Goal: Find specific page/section: Find specific page/section

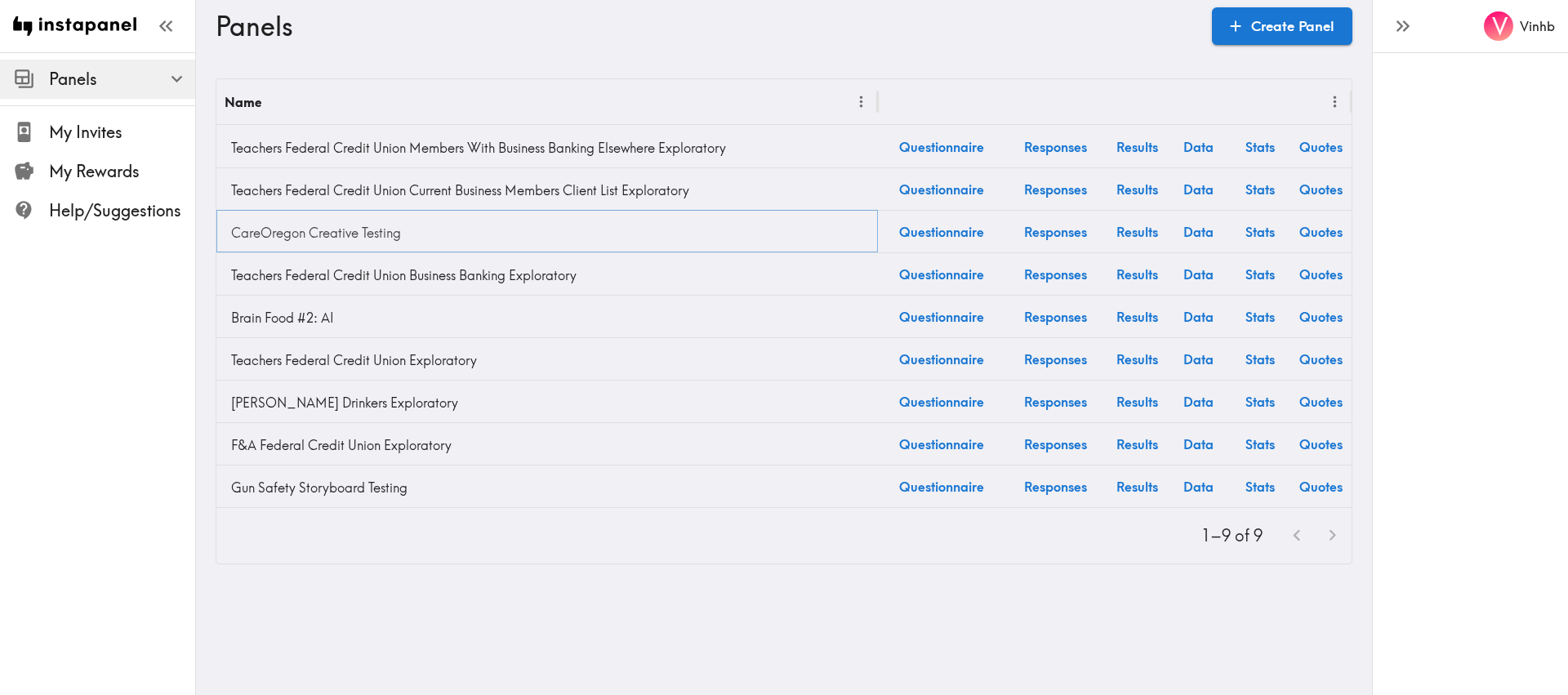
click at [362, 227] on link "CareOregon Creative Testing" at bounding box center [547, 232] width 645 height 33
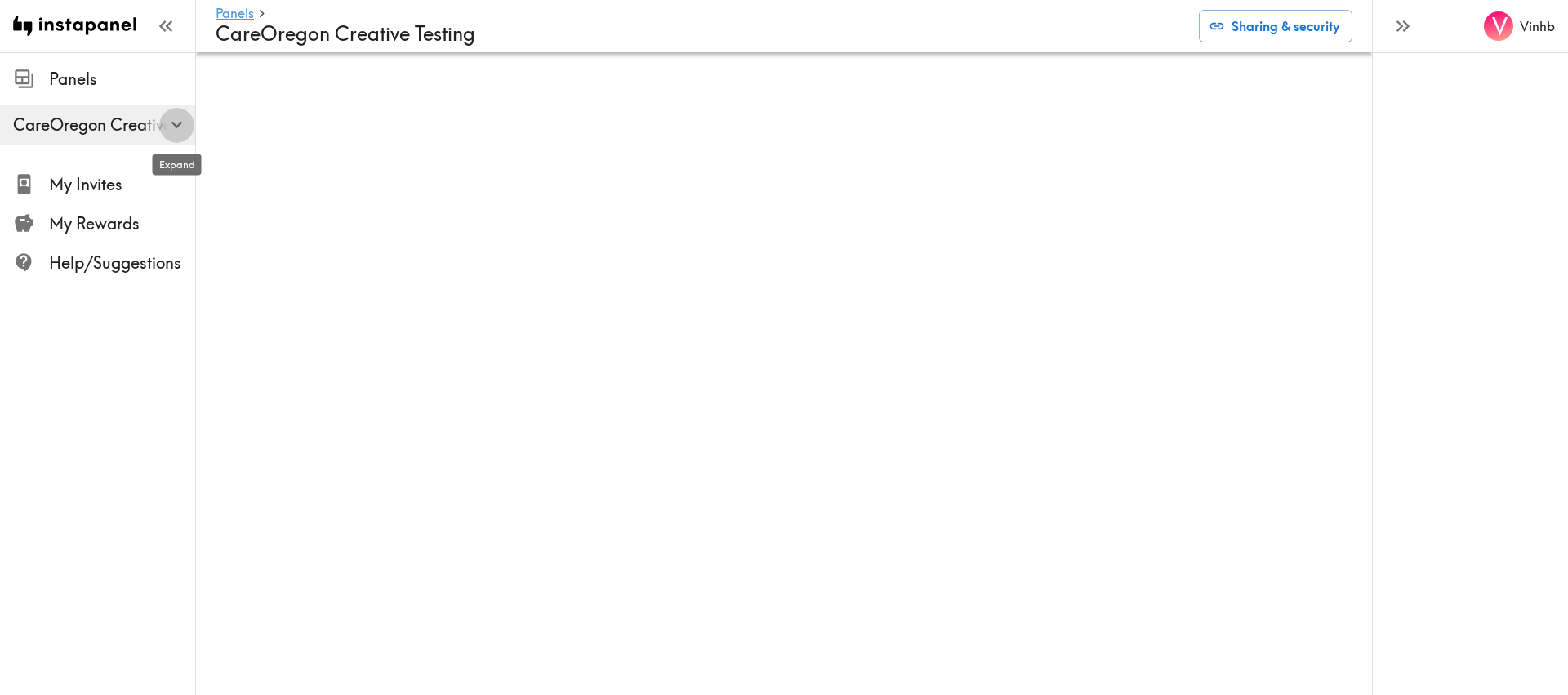
click at [175, 122] on icon "button" at bounding box center [177, 124] width 22 height 22
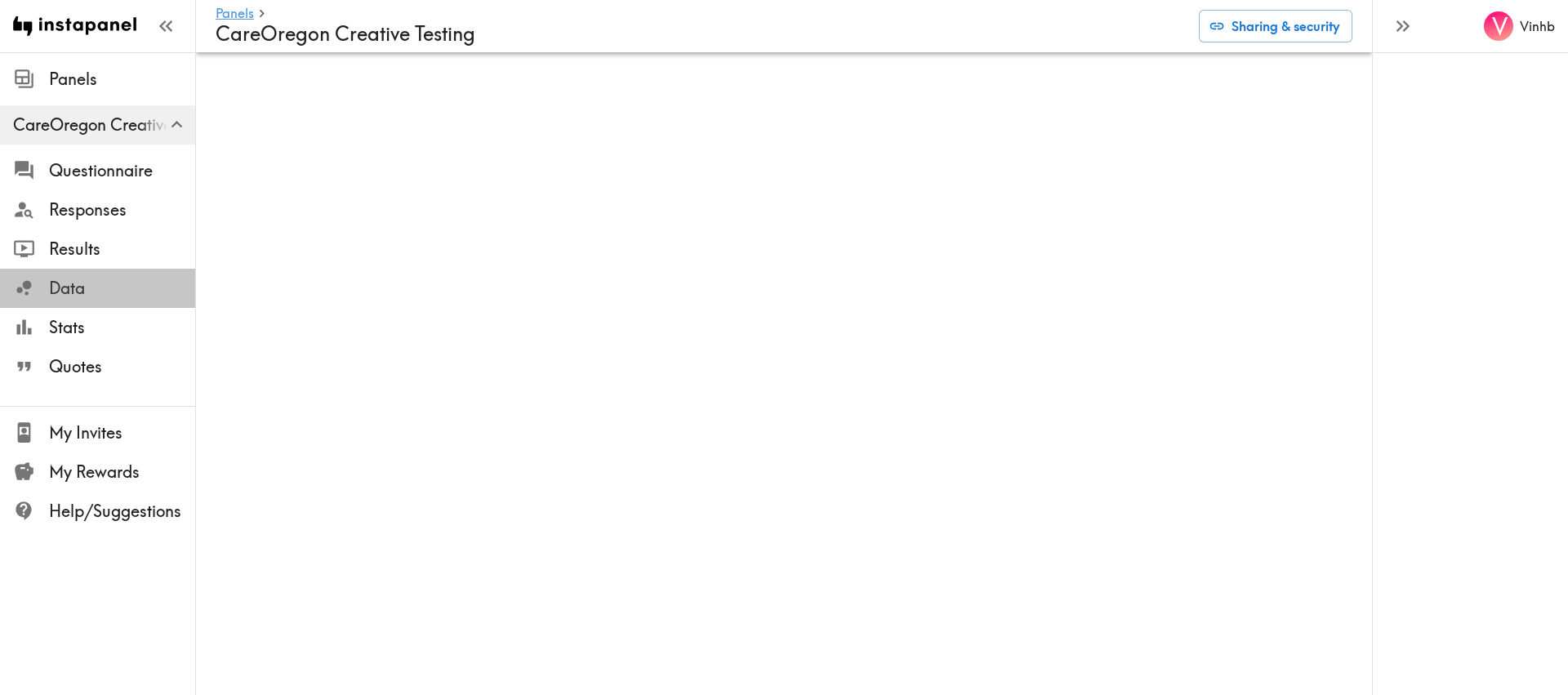
click at [63, 290] on span "Data" at bounding box center [122, 288] width 146 height 23
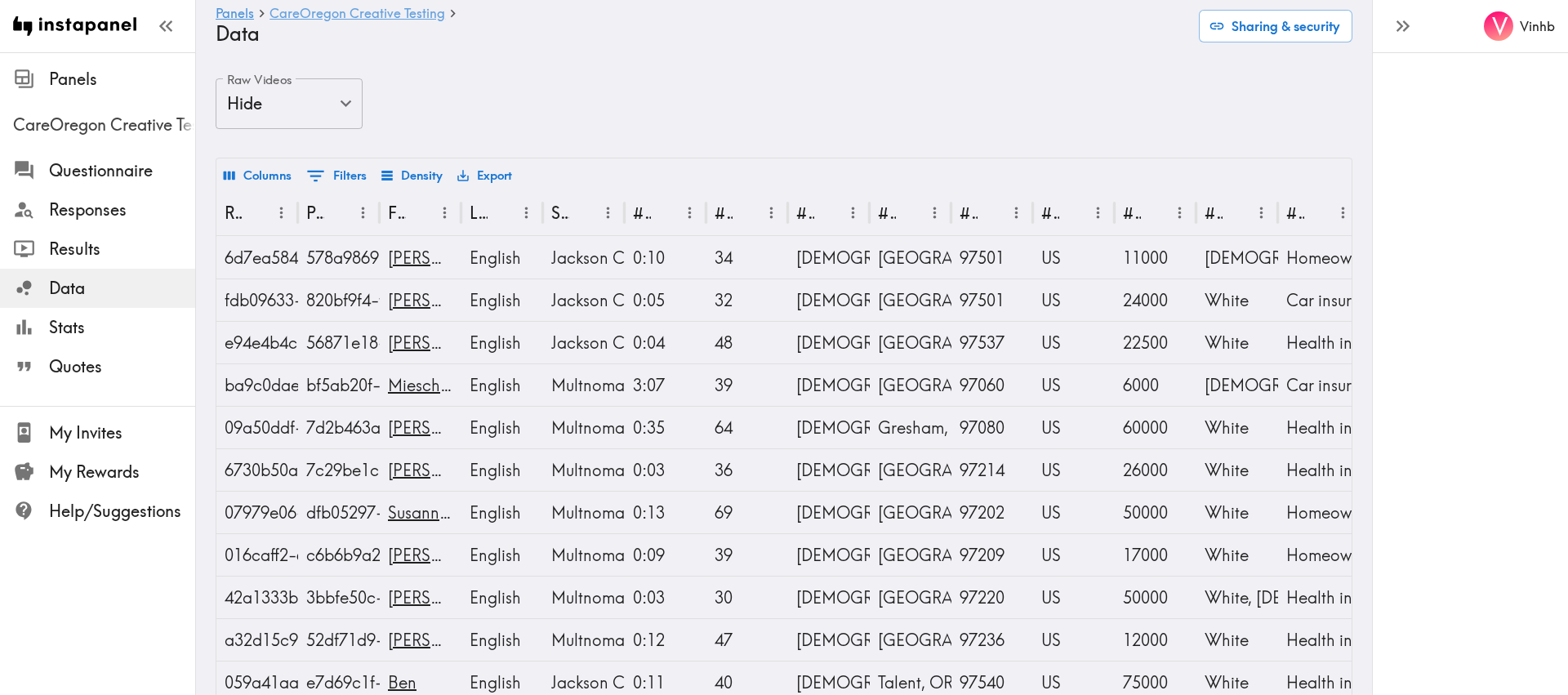
click at [320, 15] on link "CareOregon Creative Testing" at bounding box center [357, 14] width 176 height 15
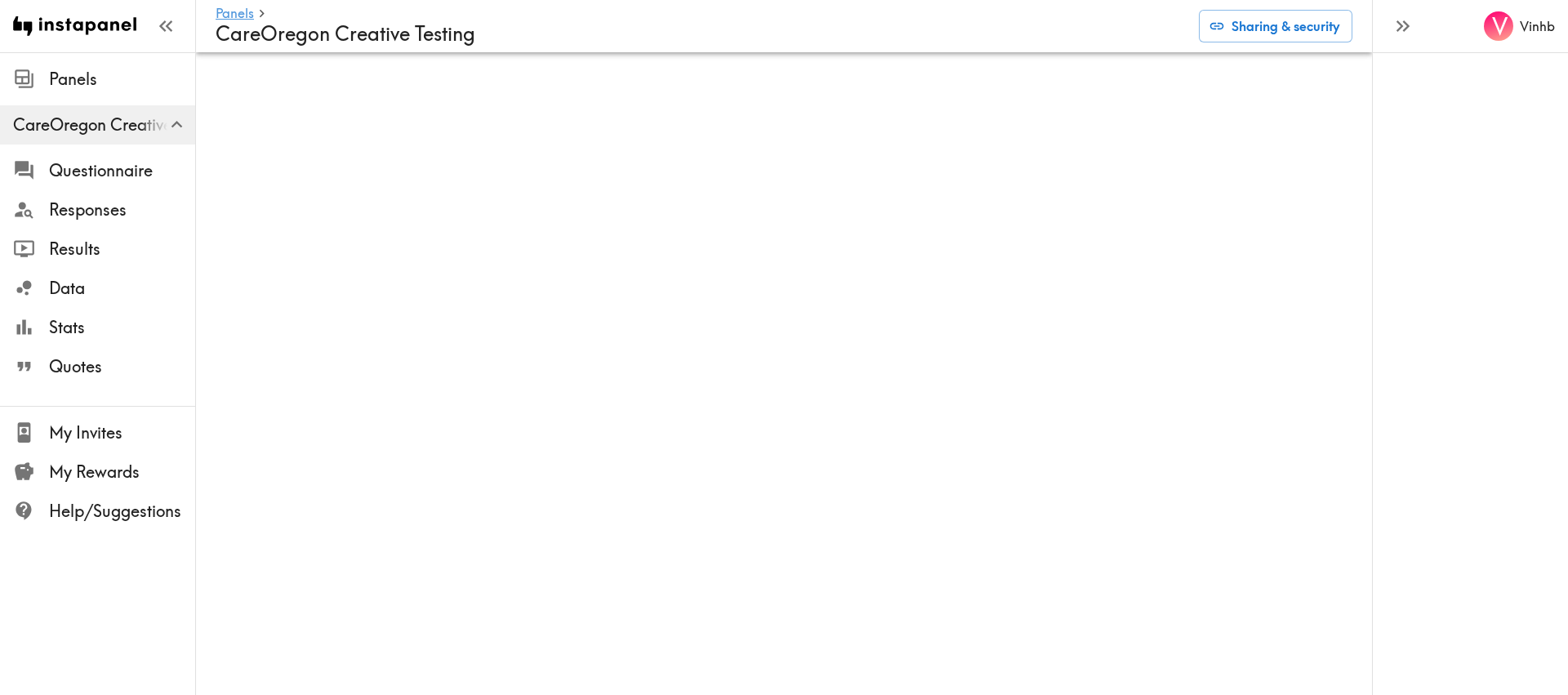
click at [1457, 308] on div "V Vinhb" at bounding box center [1470, 348] width 196 height 695
